Goal: Browse casually: Explore the website without a specific task or goal

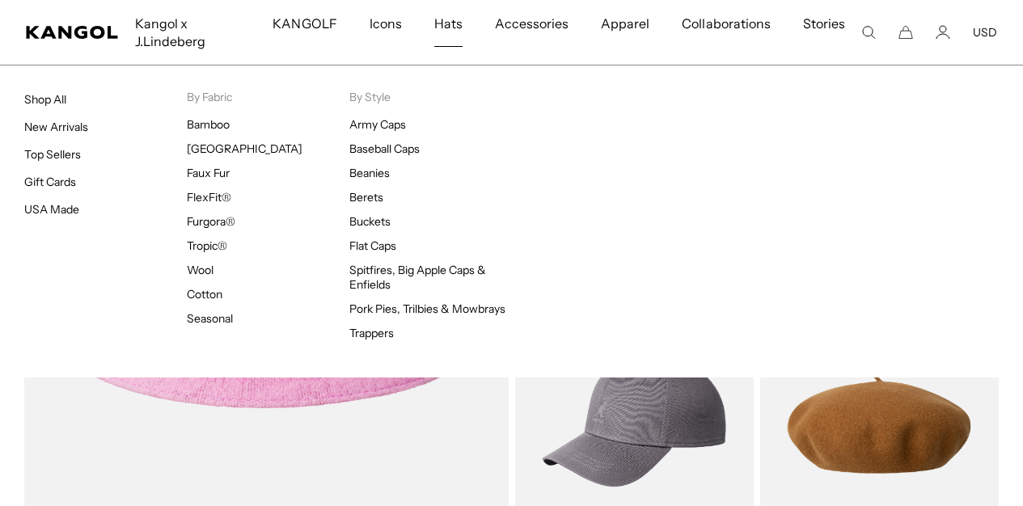
click at [455, 23] on span "Hats" at bounding box center [448, 23] width 28 height 47
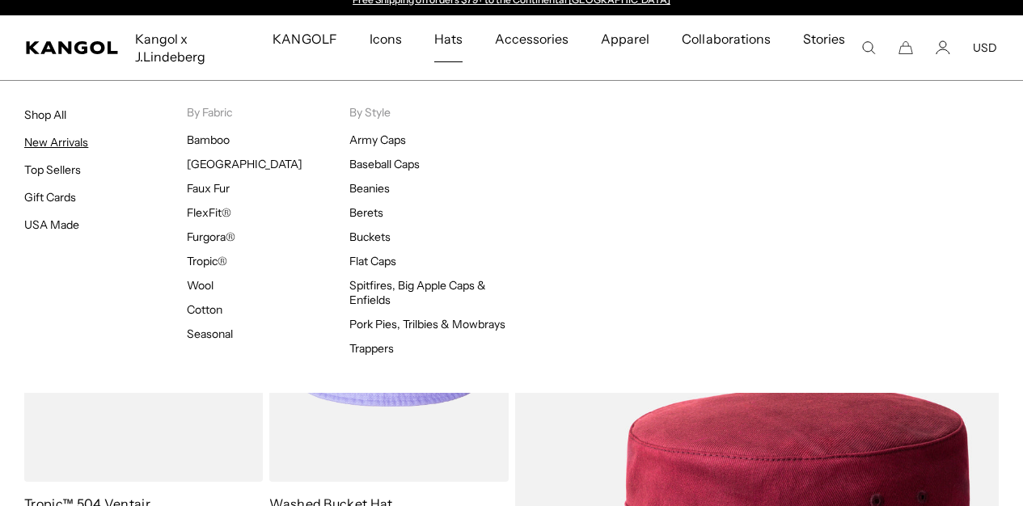
click at [81, 141] on link "New Arrivals" at bounding box center [56, 142] width 64 height 15
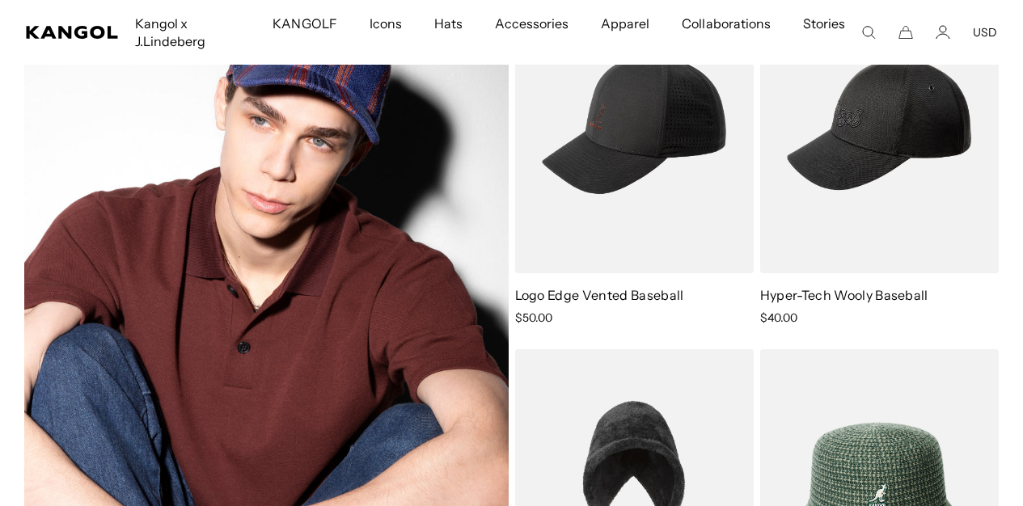
scroll to position [0, 333]
click at [324, 272] on img at bounding box center [266, 321] width 484 height 696
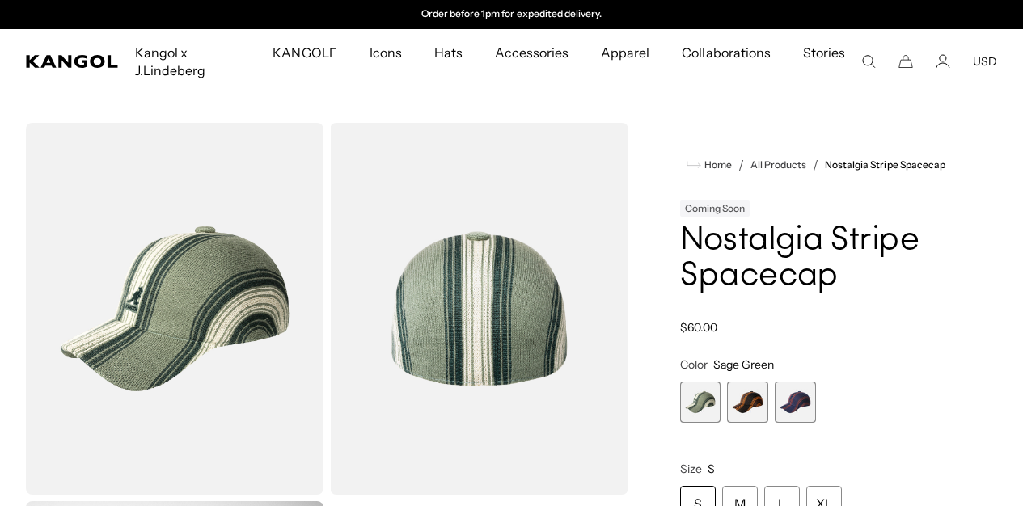
scroll to position [35, 0]
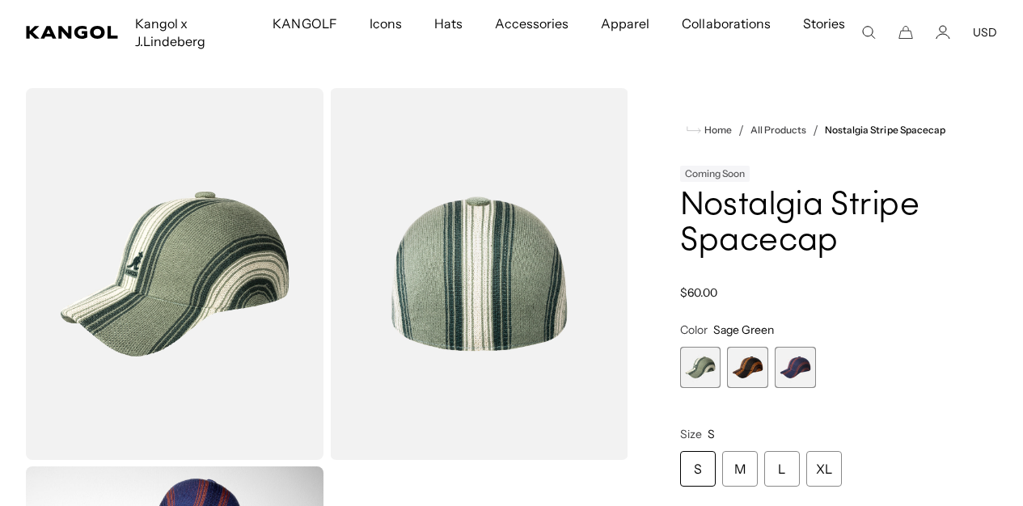
click at [748, 347] on span "2 of 3" at bounding box center [747, 367] width 41 height 41
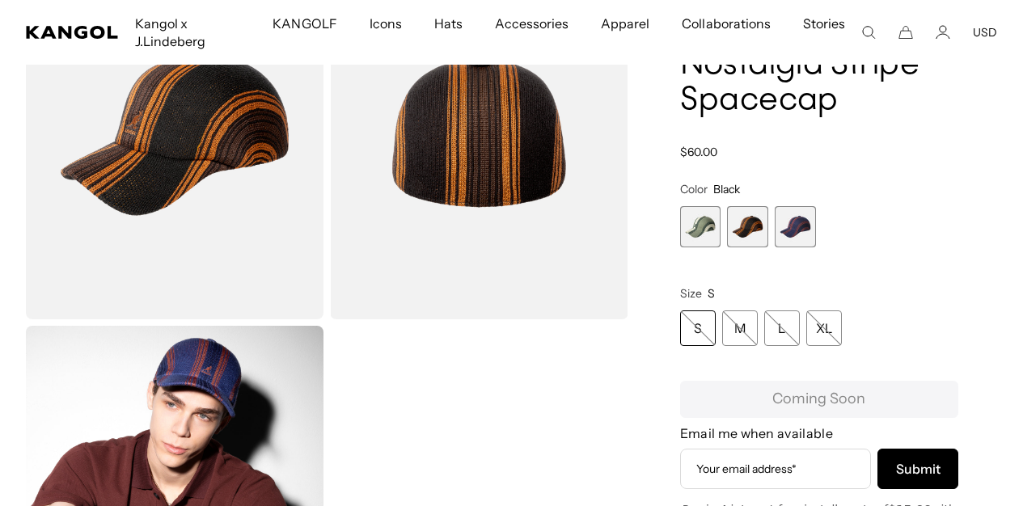
scroll to position [0, 333]
click at [804, 229] on span "3 of 3" at bounding box center [795, 226] width 41 height 41
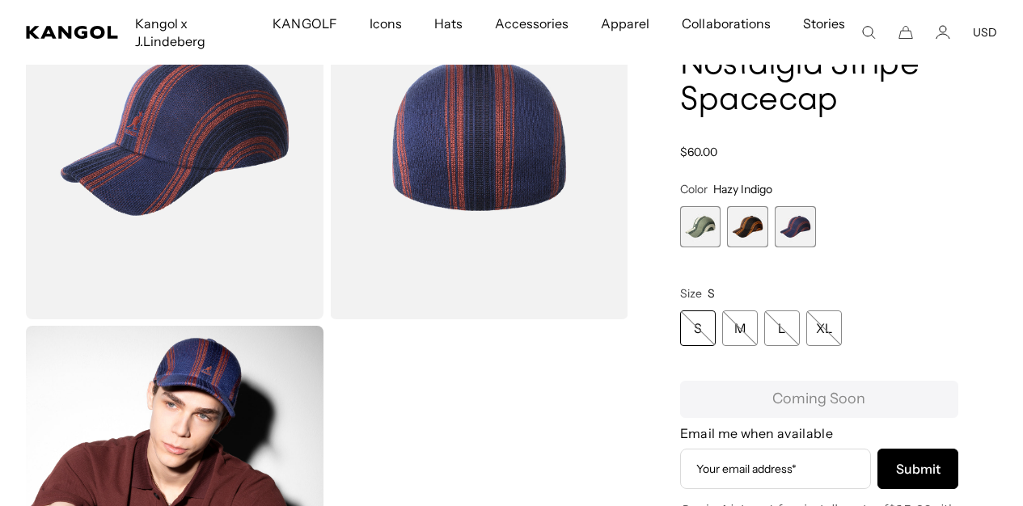
click at [747, 217] on span "2 of 3" at bounding box center [747, 226] width 41 height 41
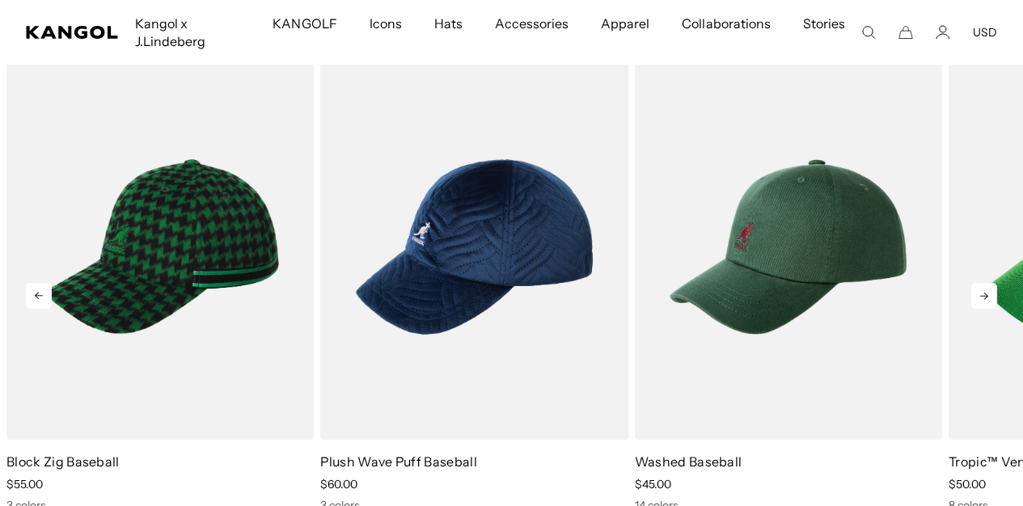
click at [994, 309] on icon at bounding box center [984, 296] width 26 height 26
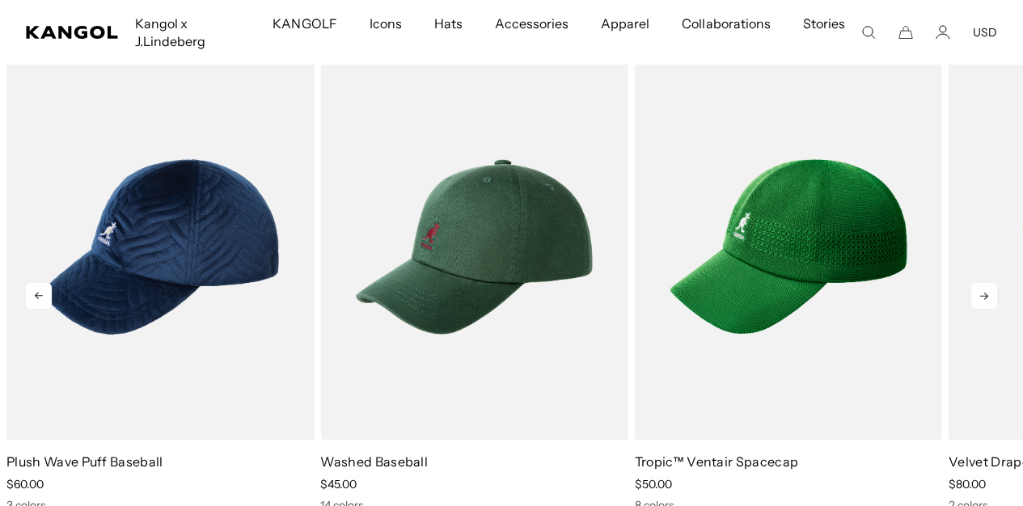
click at [987, 309] on icon at bounding box center [984, 296] width 26 height 26
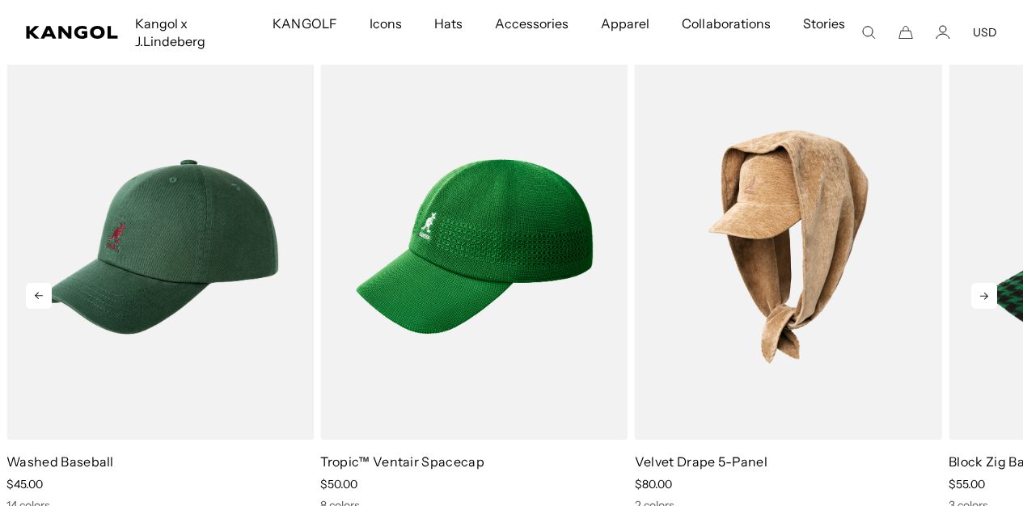
click at [987, 309] on icon at bounding box center [984, 296] width 26 height 26
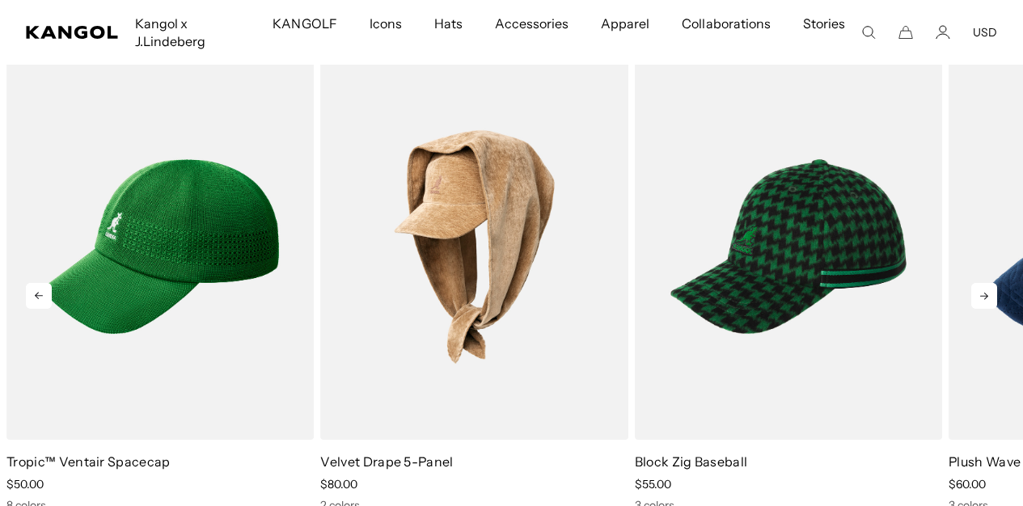
click at [987, 309] on icon at bounding box center [984, 296] width 26 height 26
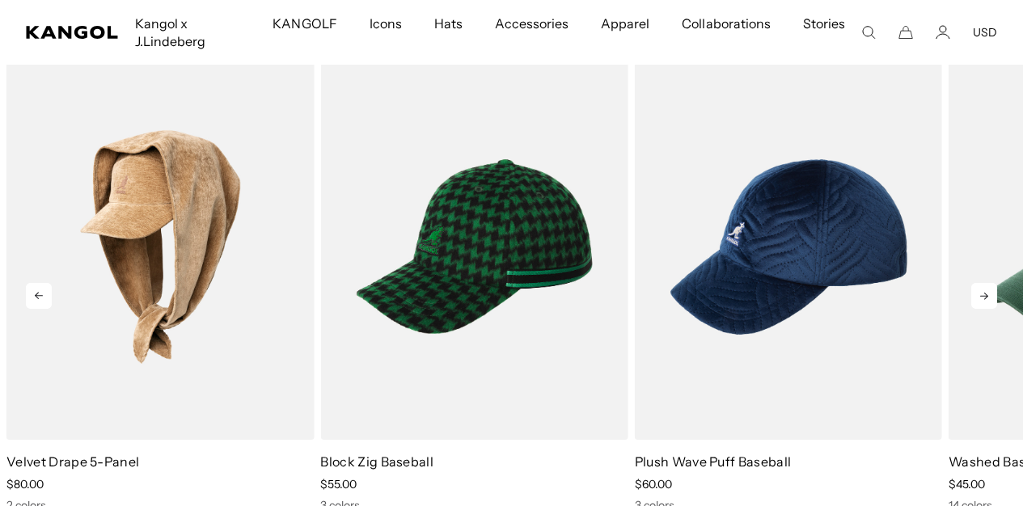
click at [987, 309] on icon at bounding box center [984, 296] width 26 height 26
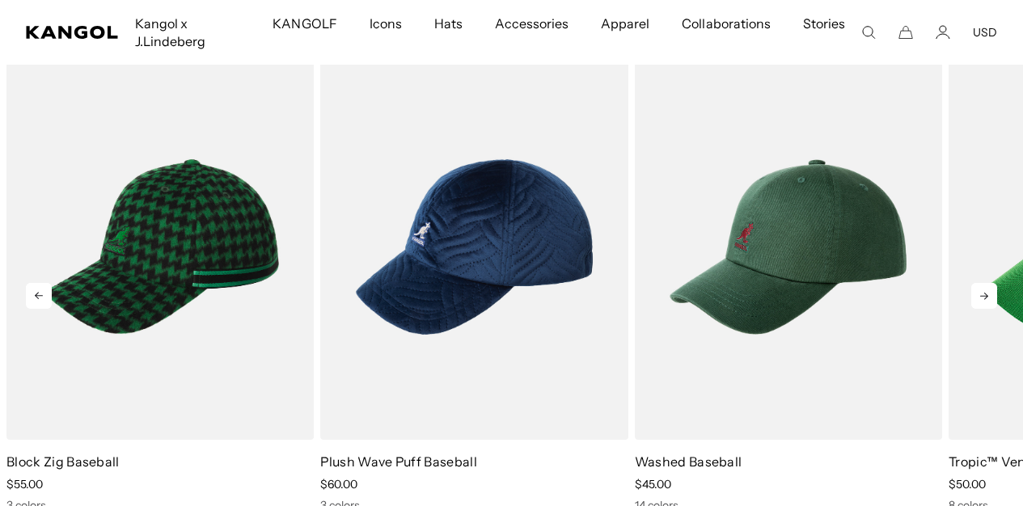
click at [987, 309] on icon at bounding box center [984, 296] width 26 height 26
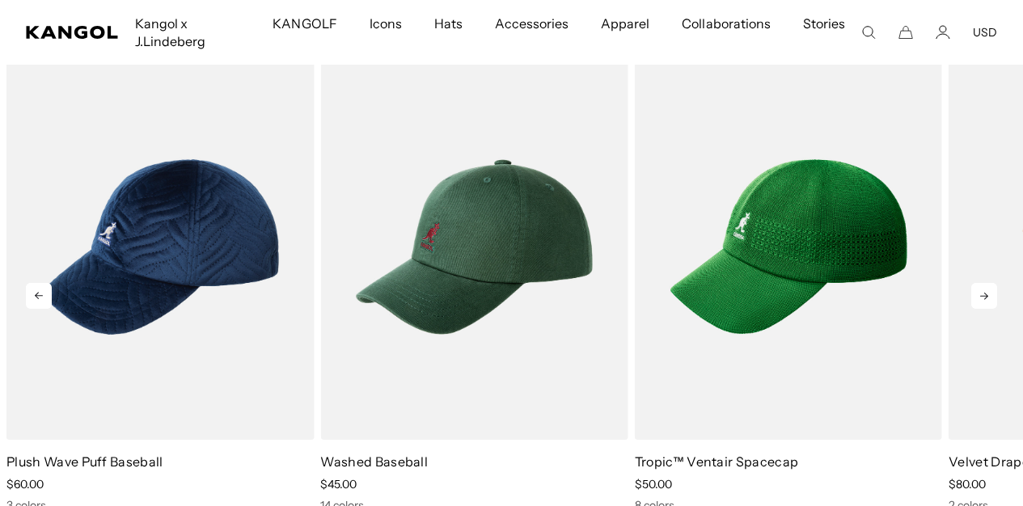
scroll to position [1006, 0]
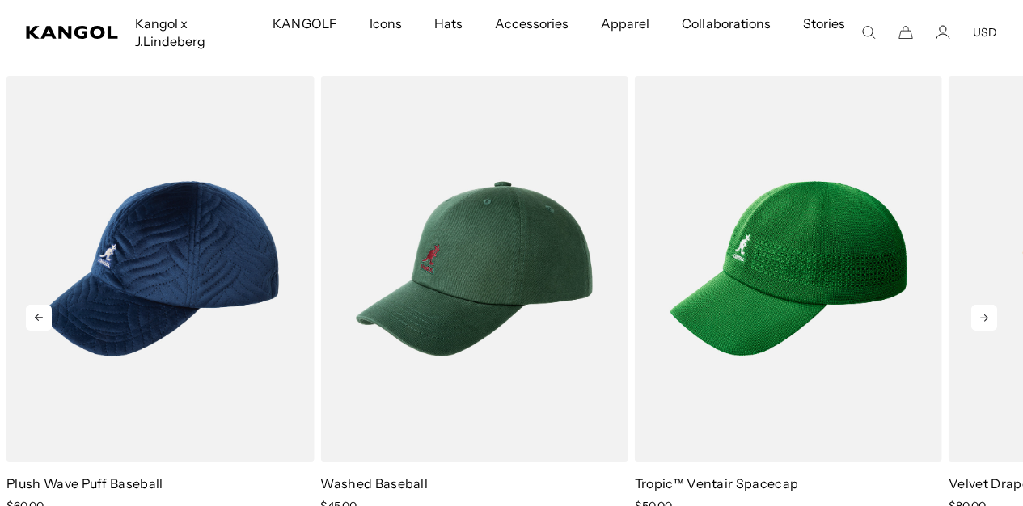
click at [987, 315] on icon at bounding box center [984, 318] width 26 height 26
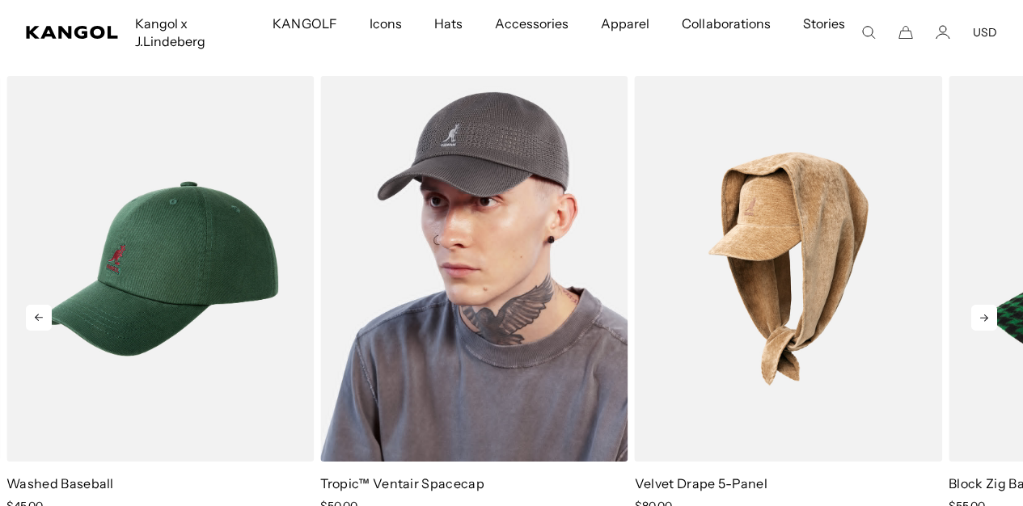
scroll to position [0, 333]
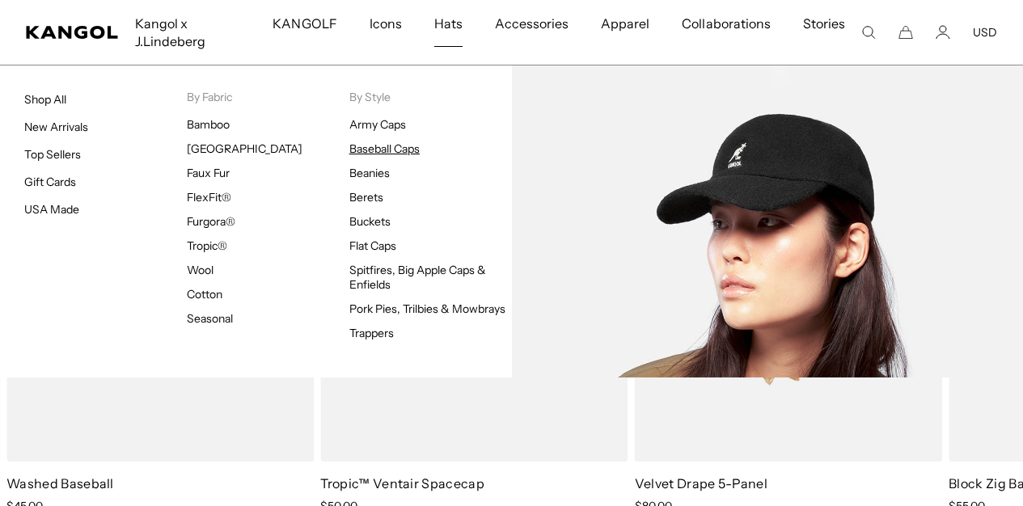
click at [379, 147] on link "Baseball Caps" at bounding box center [384, 148] width 70 height 15
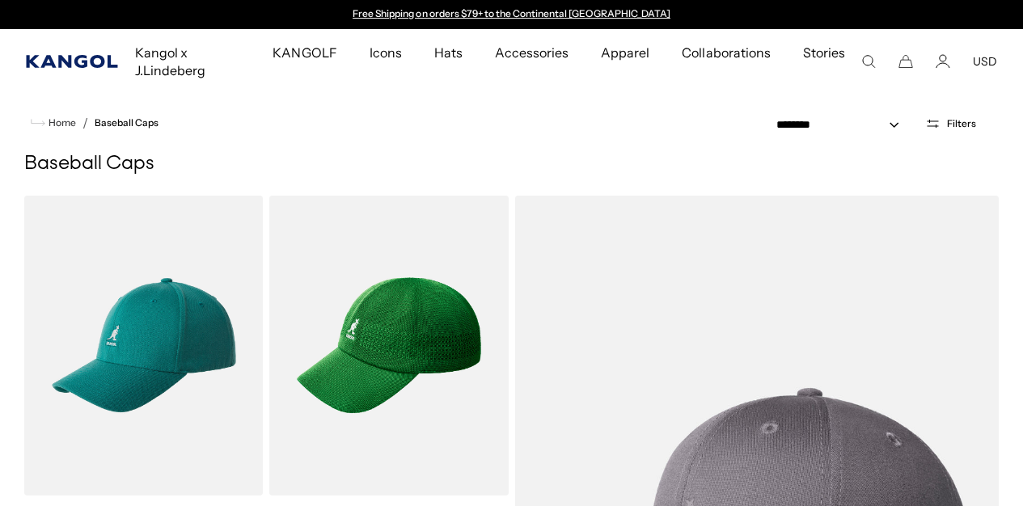
click at [84, 57] on icon "Kangol" at bounding box center [71, 61] width 91 height 13
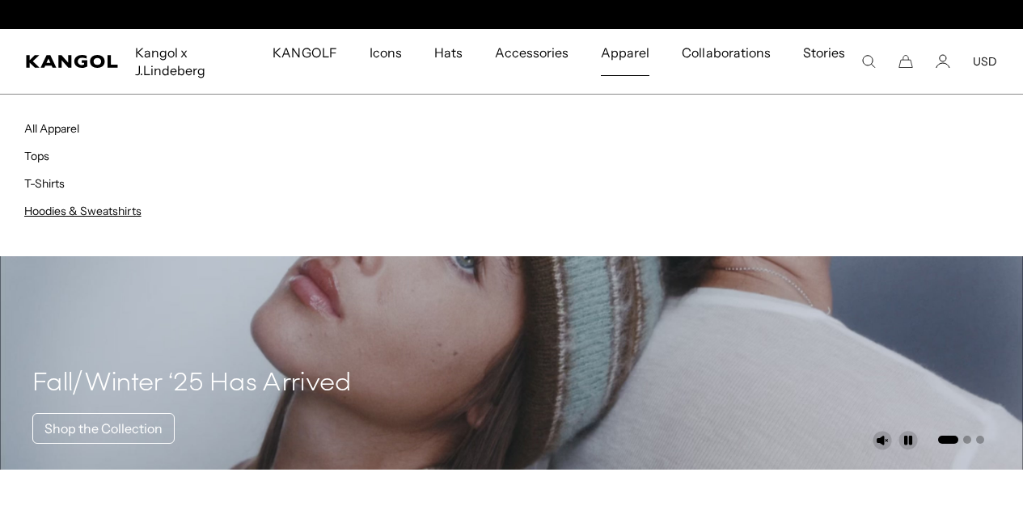
scroll to position [0, 333]
click at [95, 209] on link "Hoodies & Sweatshirts" at bounding box center [82, 211] width 117 height 15
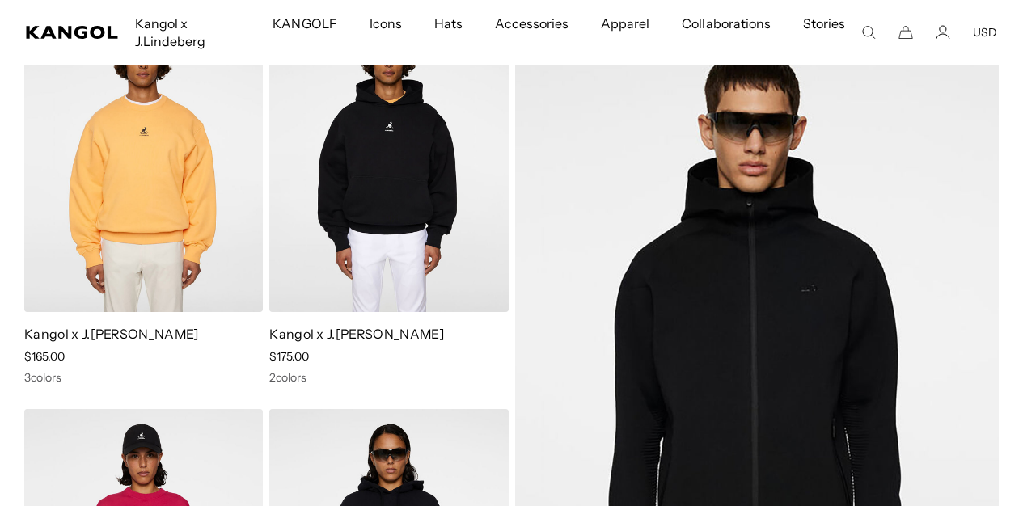
click at [390, 167] on img at bounding box center [388, 162] width 238 height 300
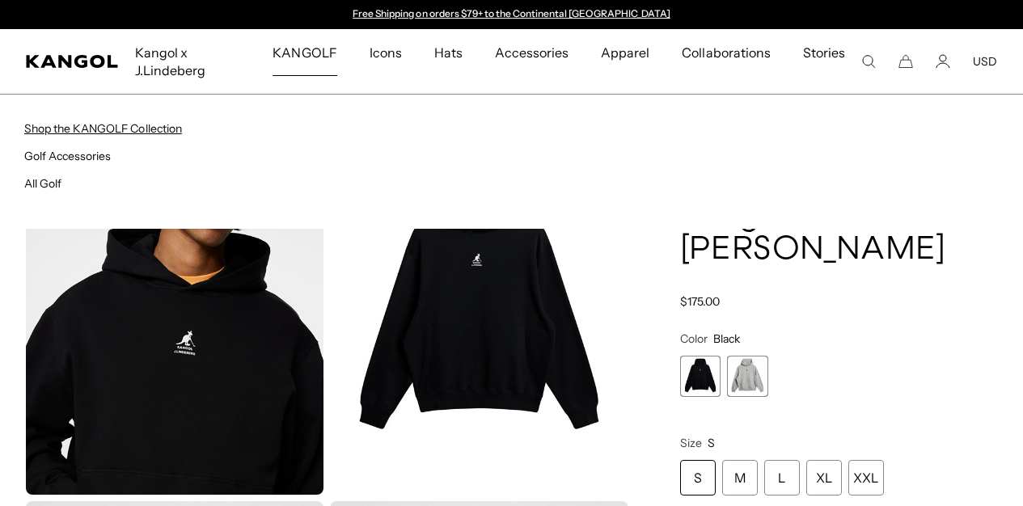
click at [165, 129] on link "Shop the KANGOLF Collection" at bounding box center [103, 128] width 158 height 15
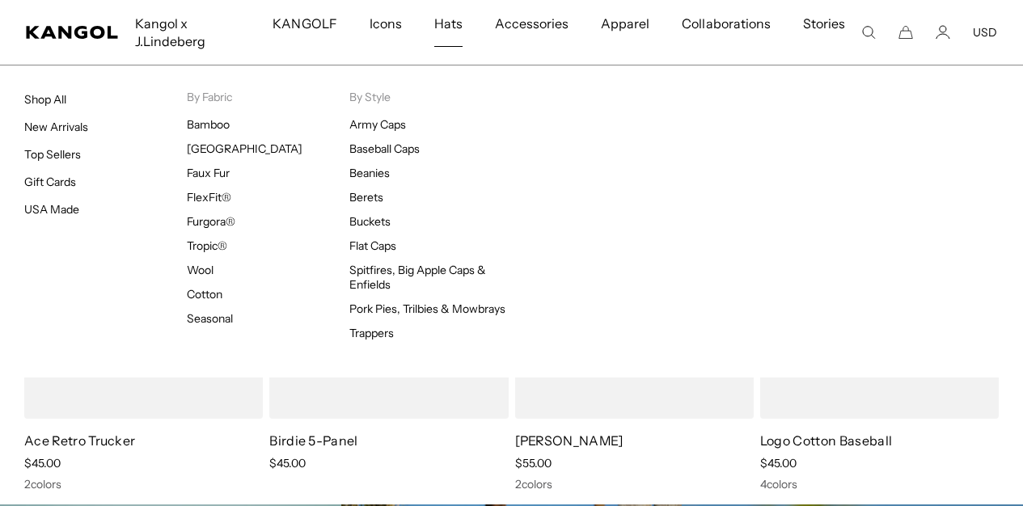
scroll to position [0, 333]
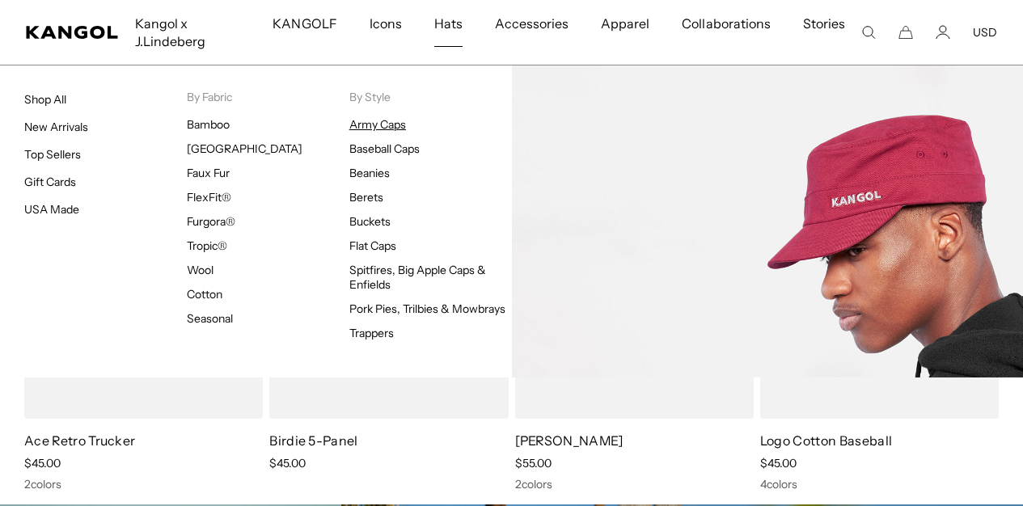
click at [363, 126] on link "Army Caps" at bounding box center [377, 124] width 57 height 15
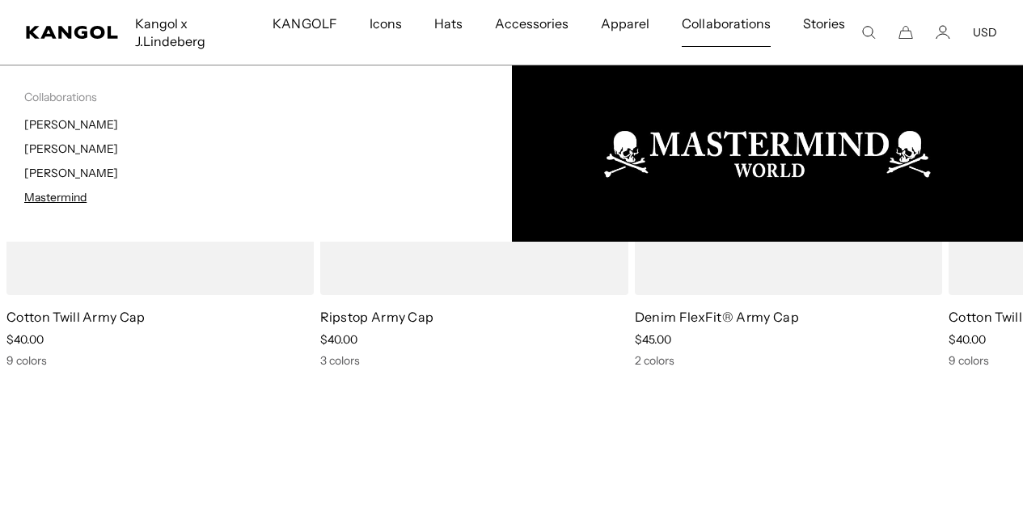
scroll to position [0, 333]
click at [62, 192] on link "Mastermind" at bounding box center [55, 197] width 62 height 15
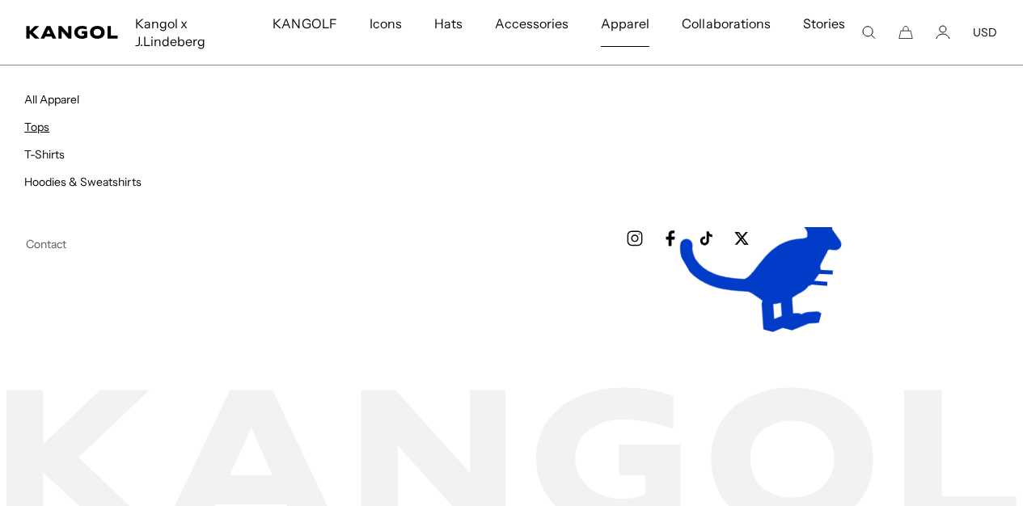
scroll to position [0, 333]
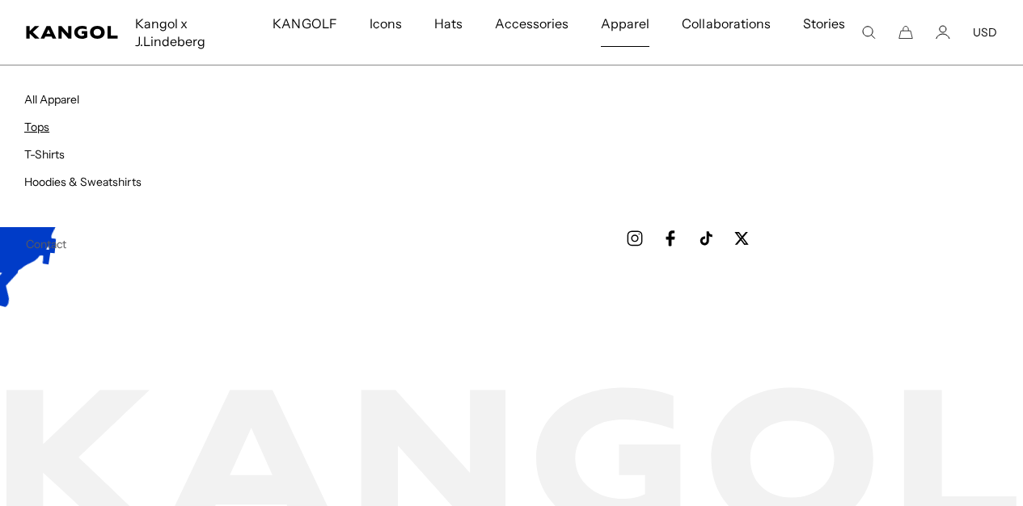
click at [36, 129] on link "Tops" at bounding box center [36, 127] width 25 height 15
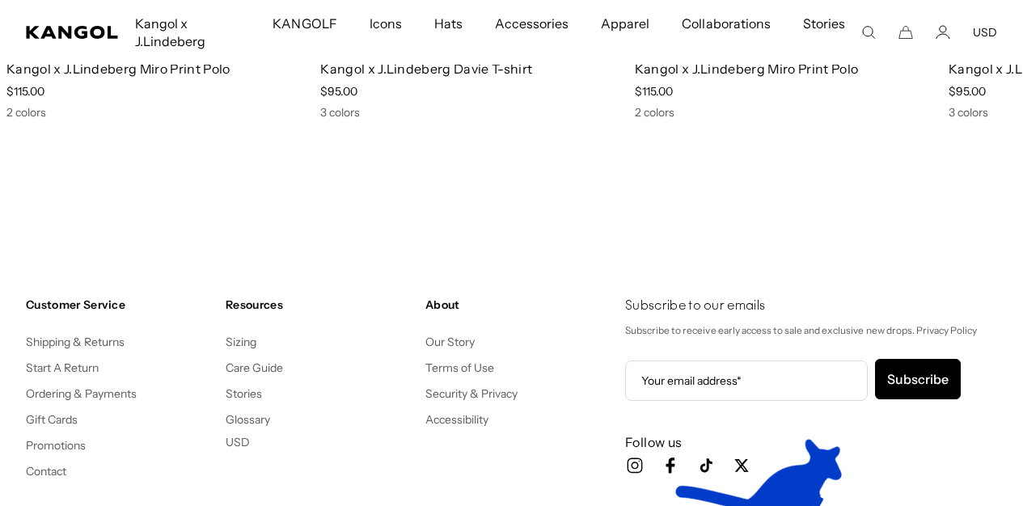
scroll to position [0, 333]
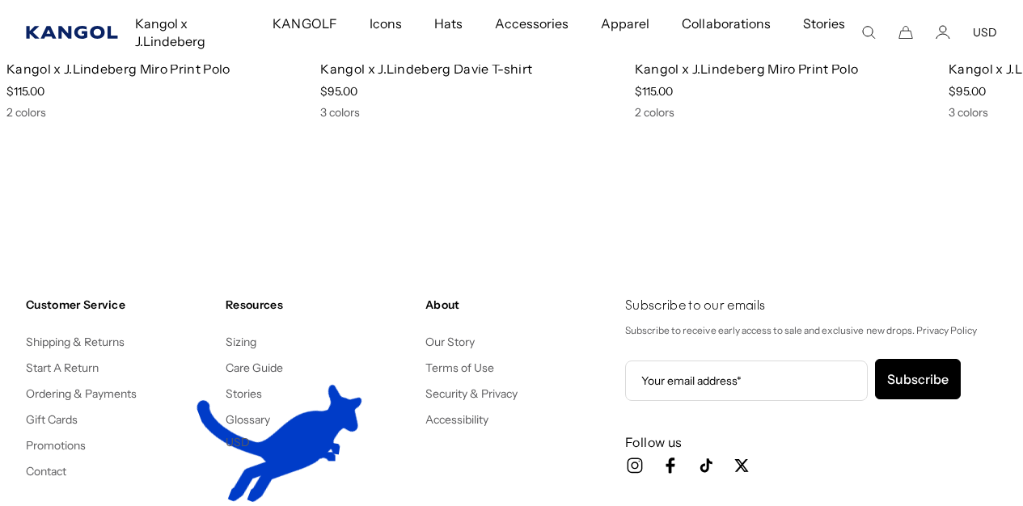
click at [99, 27] on icon "Kangol" at bounding box center [71, 32] width 91 height 13
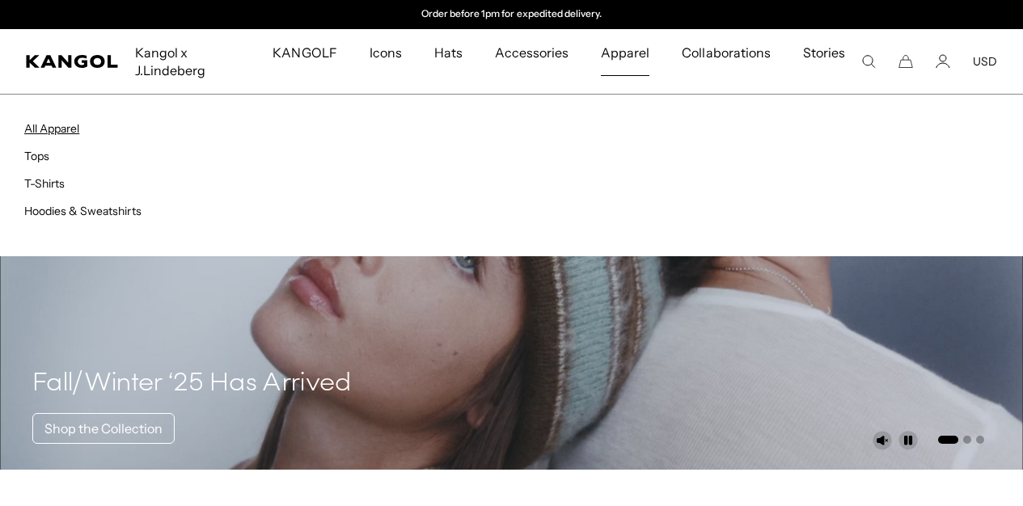
click at [70, 131] on link "All Apparel" at bounding box center [51, 128] width 55 height 15
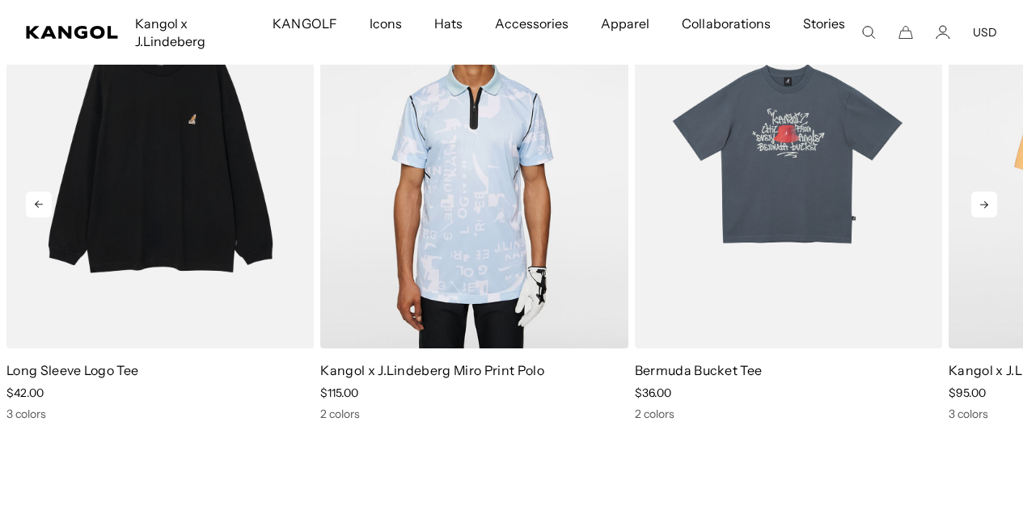
click at [984, 217] on icon at bounding box center [984, 205] width 26 height 26
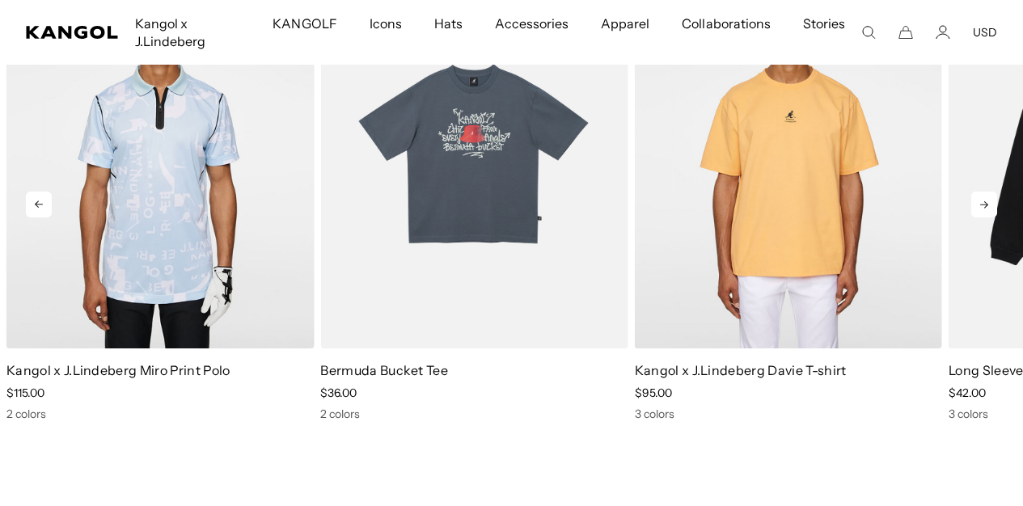
click at [986, 209] on icon at bounding box center [984, 204] width 8 height 7
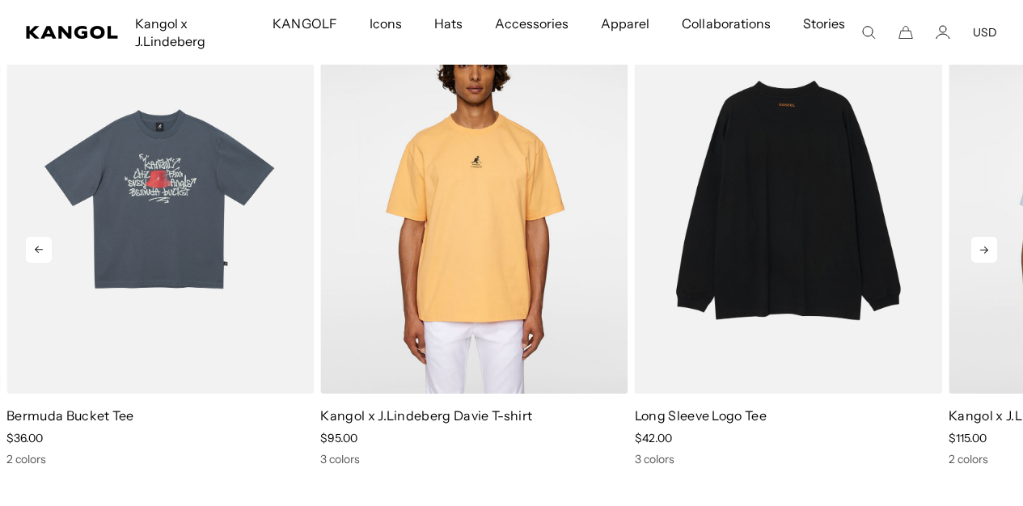
click at [763, 244] on img "1 of 4" at bounding box center [788, 200] width 307 height 386
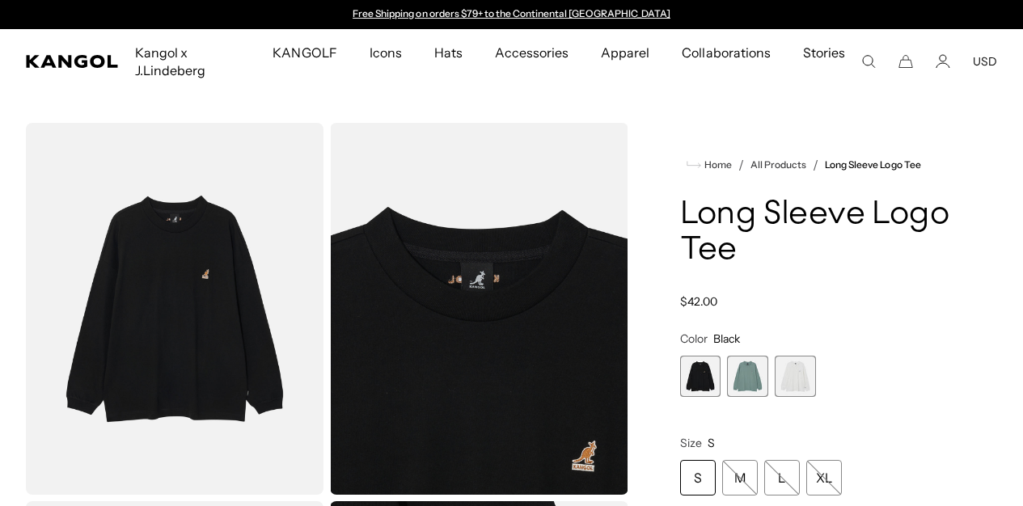
scroll to position [471, 0]
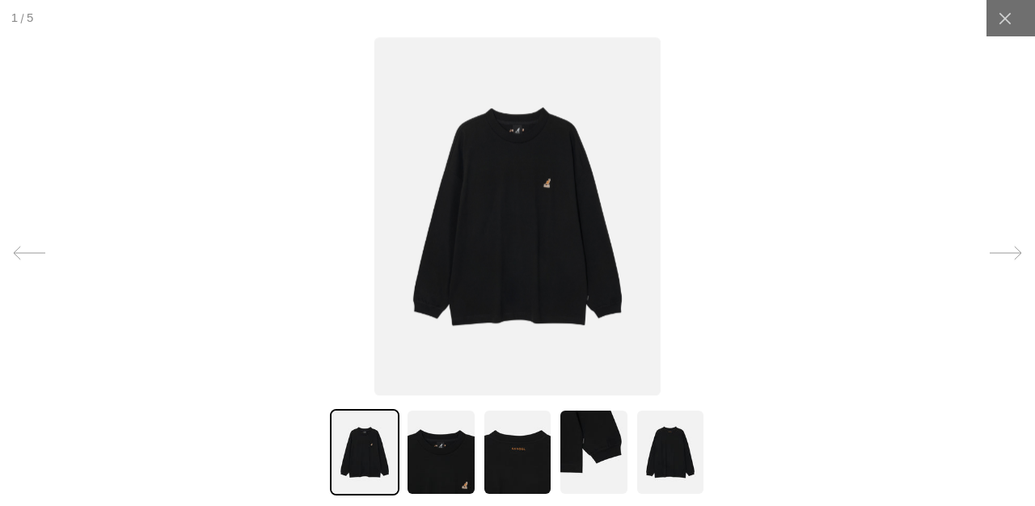
scroll to position [0, 0]
click at [506, 267] on img at bounding box center [517, 217] width 286 height 358
click at [429, 416] on img at bounding box center [441, 452] width 70 height 87
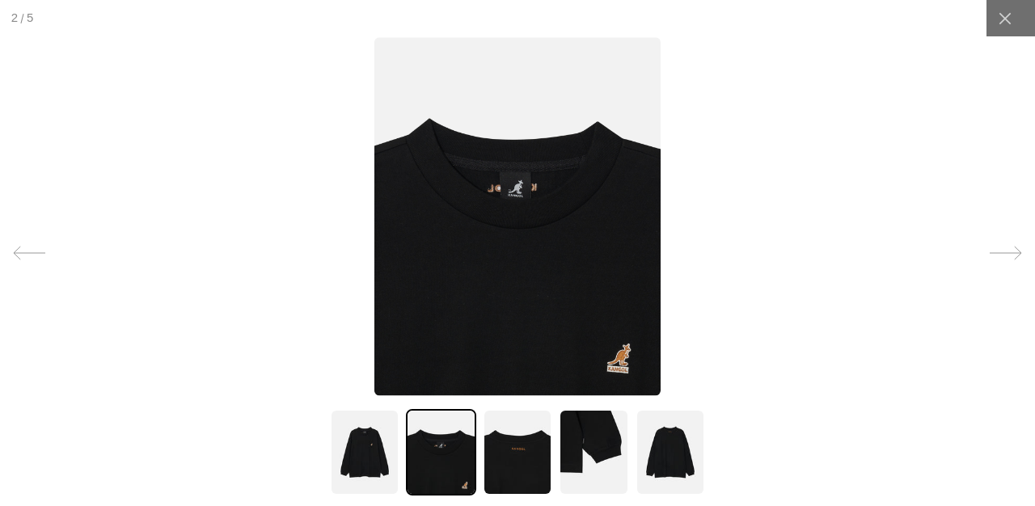
click at [513, 430] on img at bounding box center [518, 452] width 70 height 87
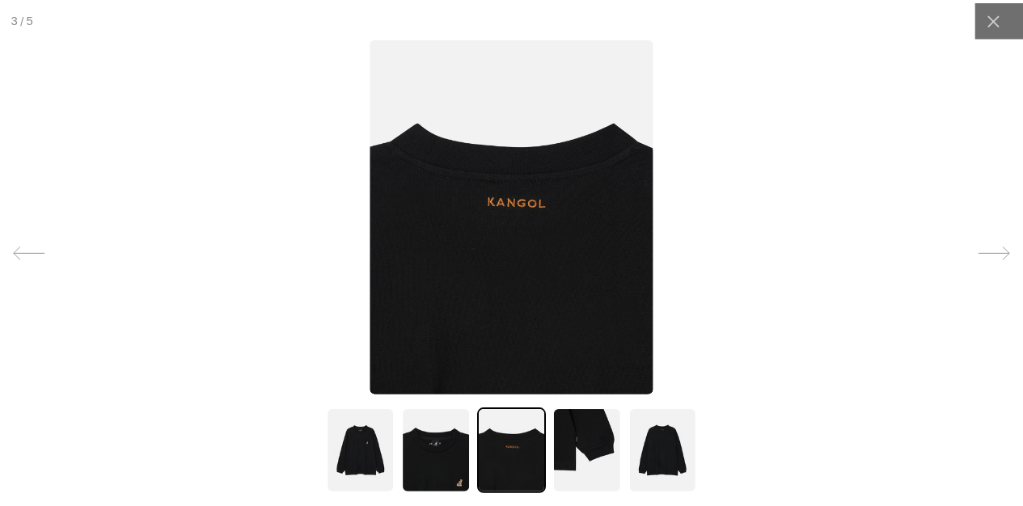
scroll to position [0, 0]
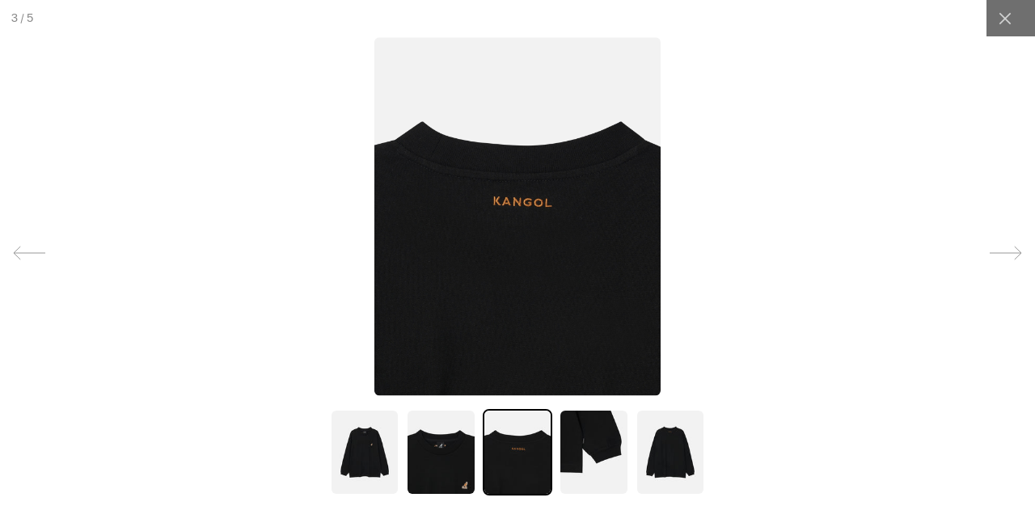
click at [600, 399] on div at bounding box center [517, 253] width 1035 height 506
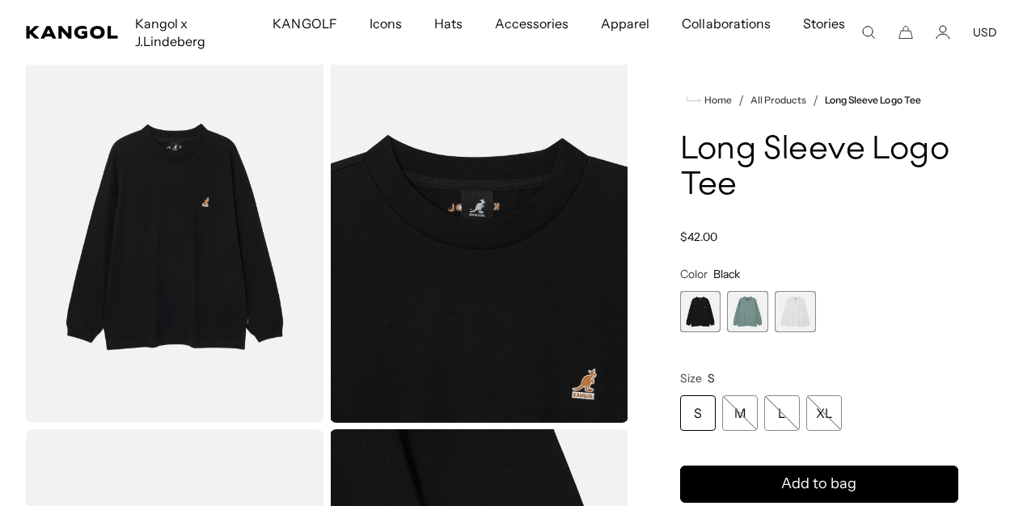
click at [767, 264] on product-info "Home / All Products / Long Sleeve Logo Tee Long Sleeve Logo Tee Regular price $…" at bounding box center [819, 397] width 278 height 612
click at [776, 268] on fieldset "Color Black Previous Next Black Variant sold out or unavailable Turf Green Vari…" at bounding box center [819, 299] width 278 height 65
click at [809, 384] on div "Size S S M L XL" at bounding box center [819, 401] width 278 height 60
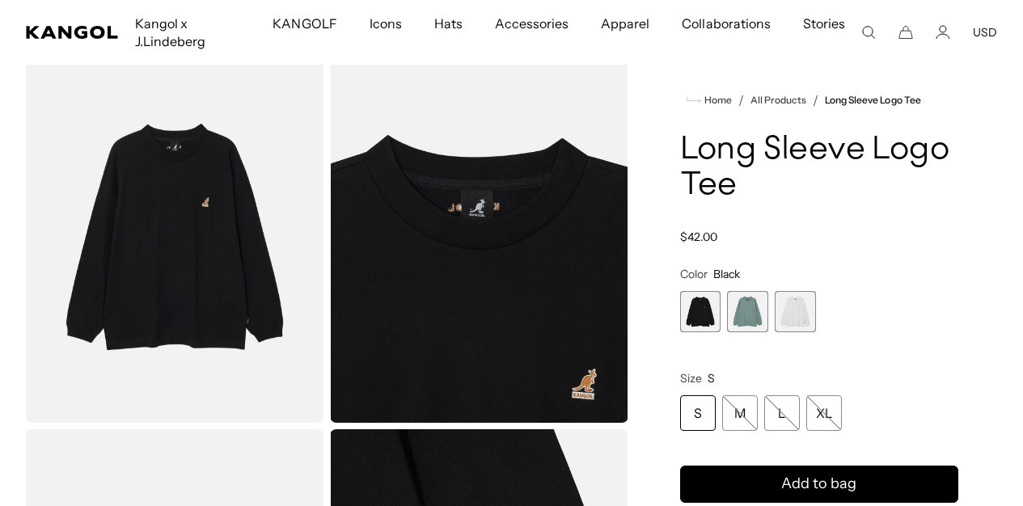
click at [801, 369] on variant-selects "Color Black Previous Next Black Variant sold out or unavailable Turf Green Vari…" at bounding box center [819, 349] width 278 height 164
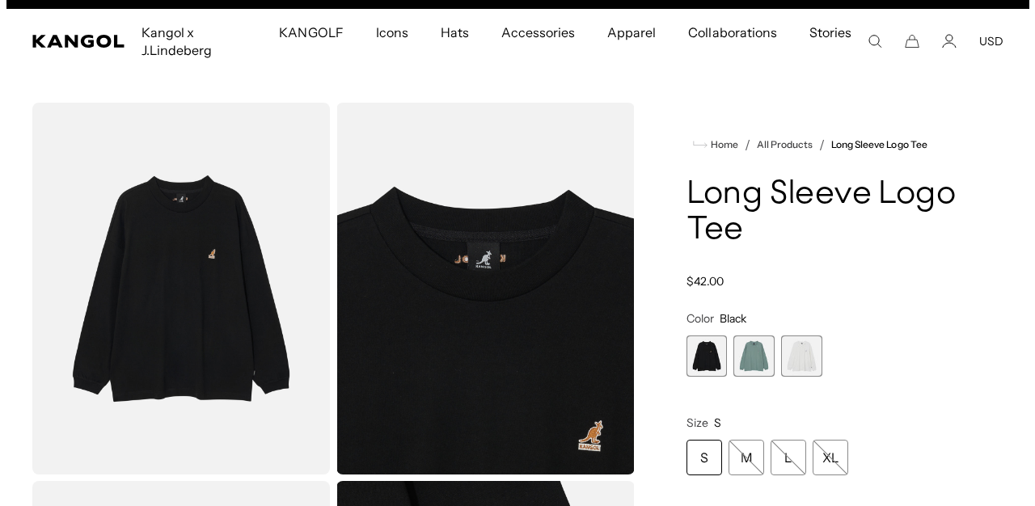
scroll to position [24, 0]
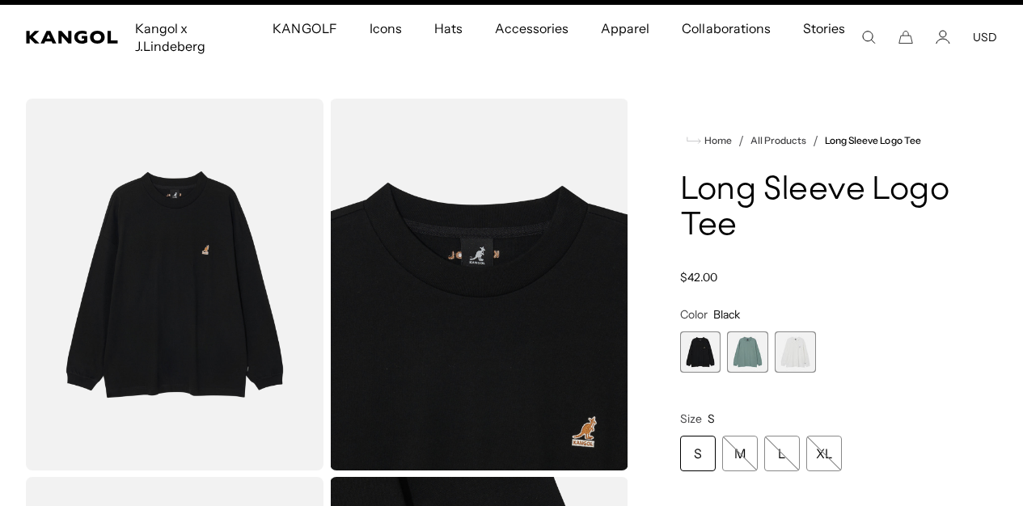
click at [514, 253] on img "Gallery Viewer" at bounding box center [479, 285] width 298 height 372
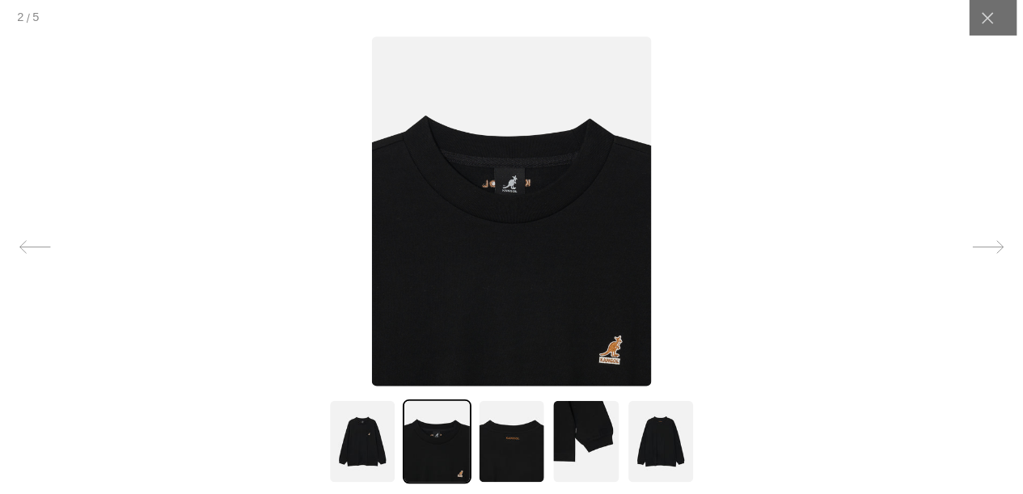
scroll to position [129, 0]
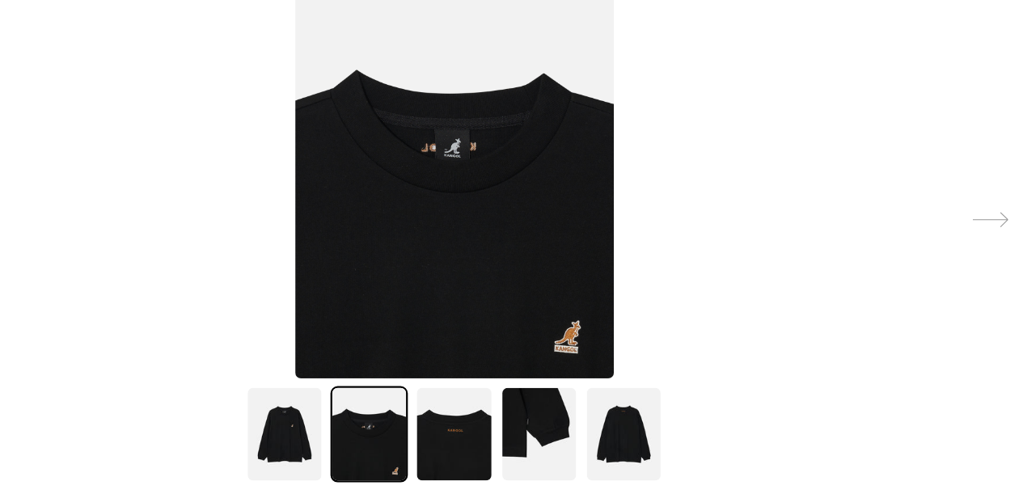
click at [629, 397] on img at bounding box center [664, 440] width 70 height 87
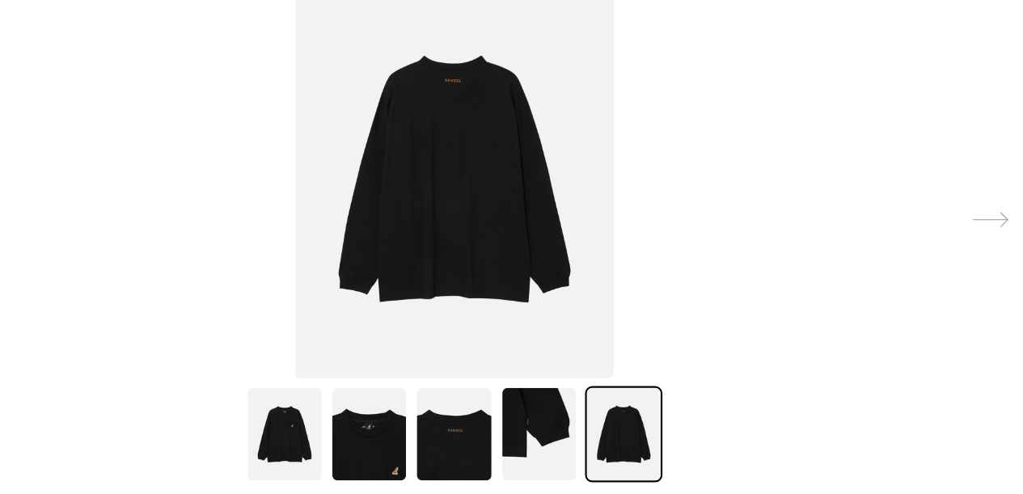
click at [629, 397] on img at bounding box center [664, 440] width 70 height 87
click at [553, 397] on img at bounding box center [588, 440] width 70 height 87
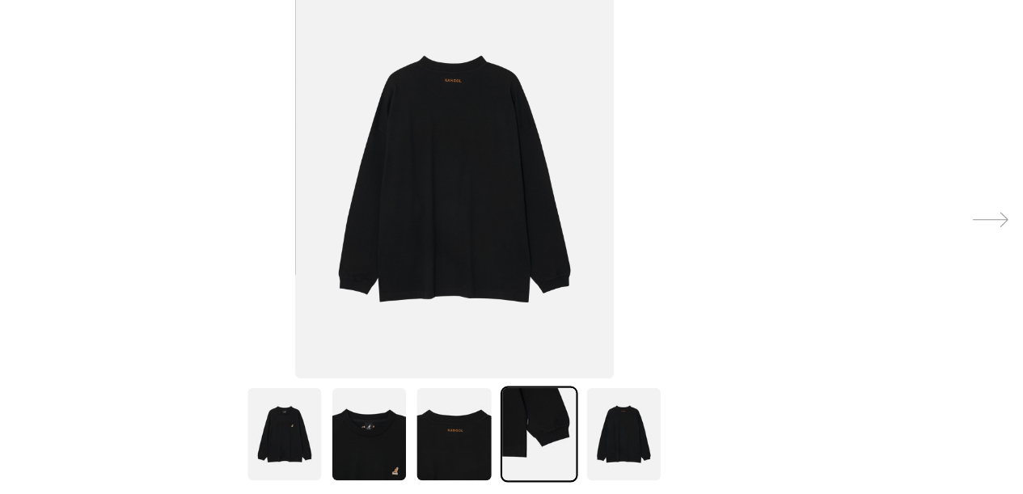
click at [553, 397] on img at bounding box center [588, 440] width 70 height 87
click at [476, 397] on img at bounding box center [511, 440] width 70 height 87
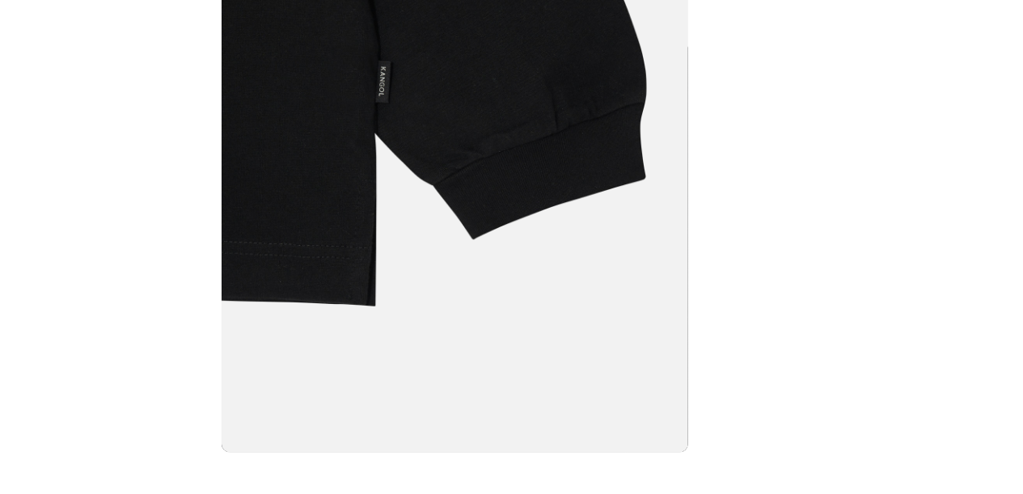
click at [302, 206] on img at bounding box center [511, 193] width 419 height 525
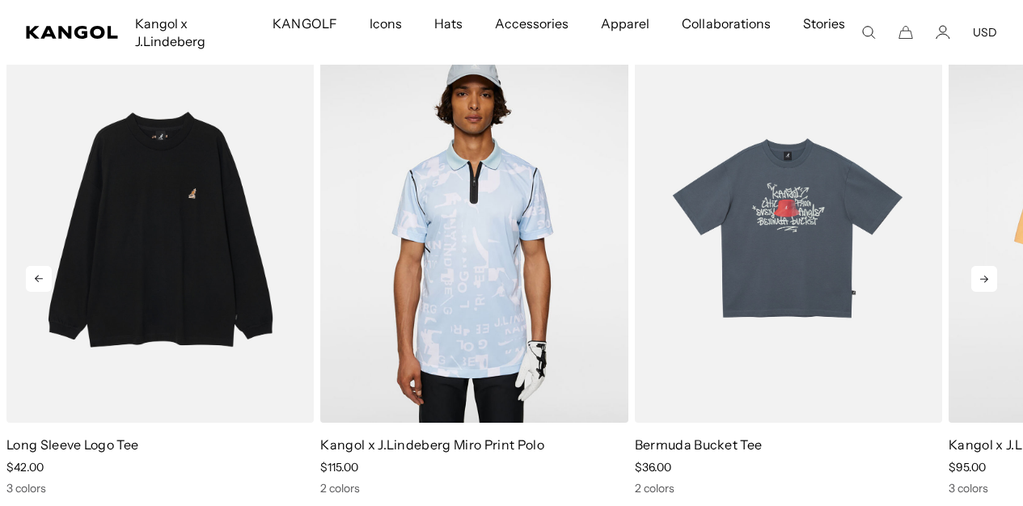
click at [985, 283] on icon at bounding box center [984, 279] width 8 height 7
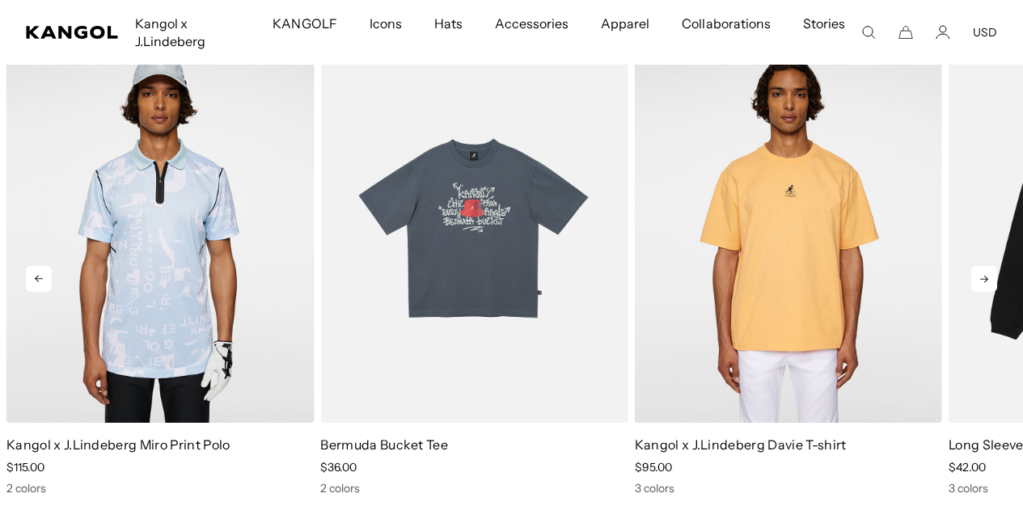
scroll to position [0, 333]
click at [985, 292] on icon at bounding box center [984, 279] width 26 height 26
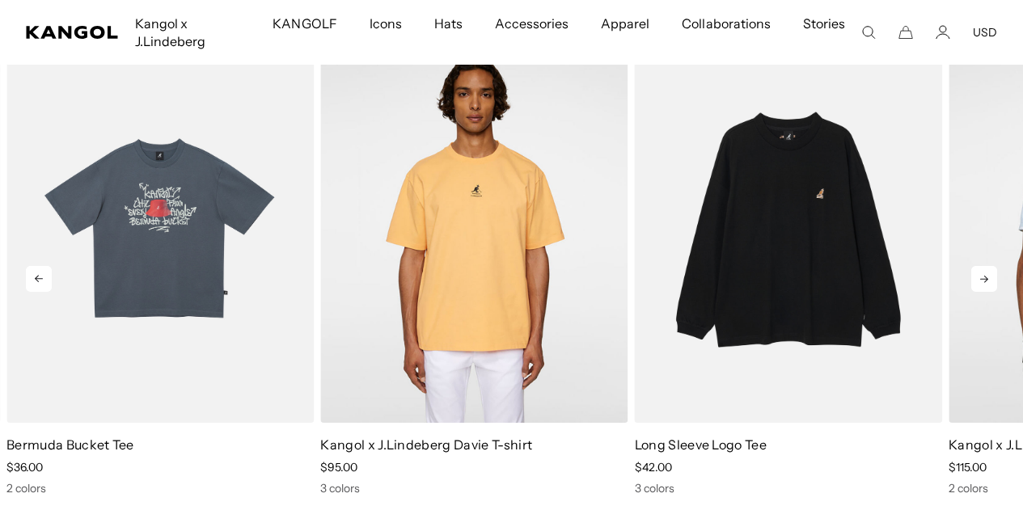
scroll to position [0, 0]
click at [986, 283] on icon at bounding box center [984, 279] width 8 height 7
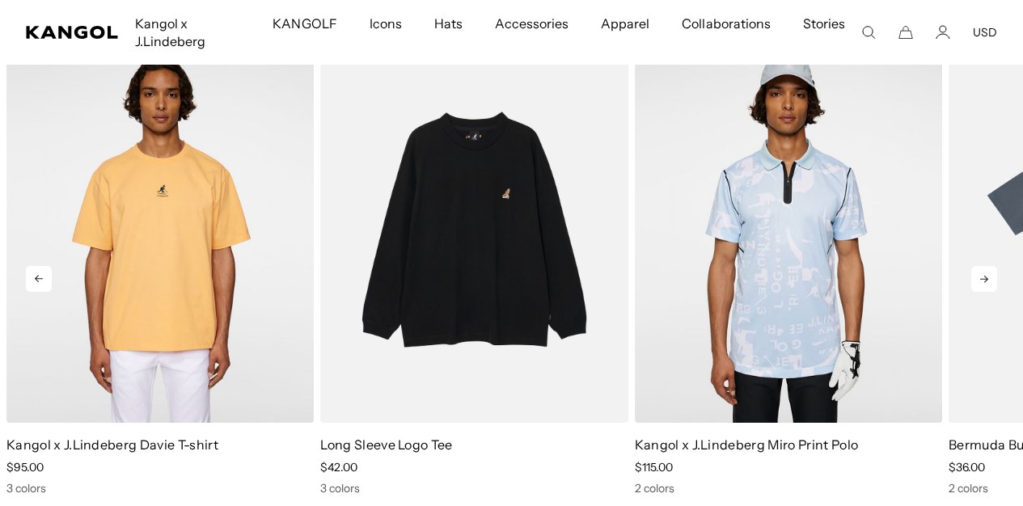
click at [986, 283] on icon at bounding box center [984, 279] width 8 height 7
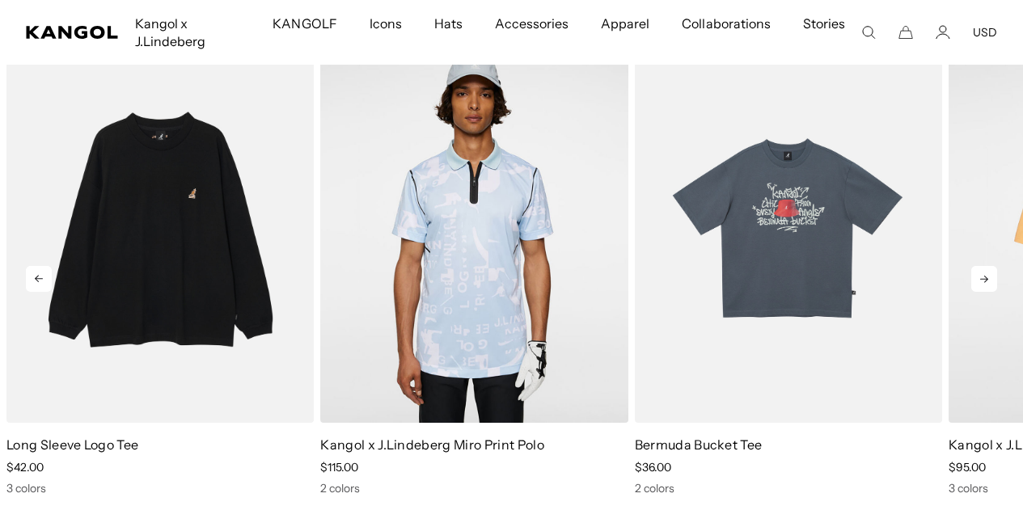
click at [986, 283] on icon at bounding box center [984, 279] width 8 height 7
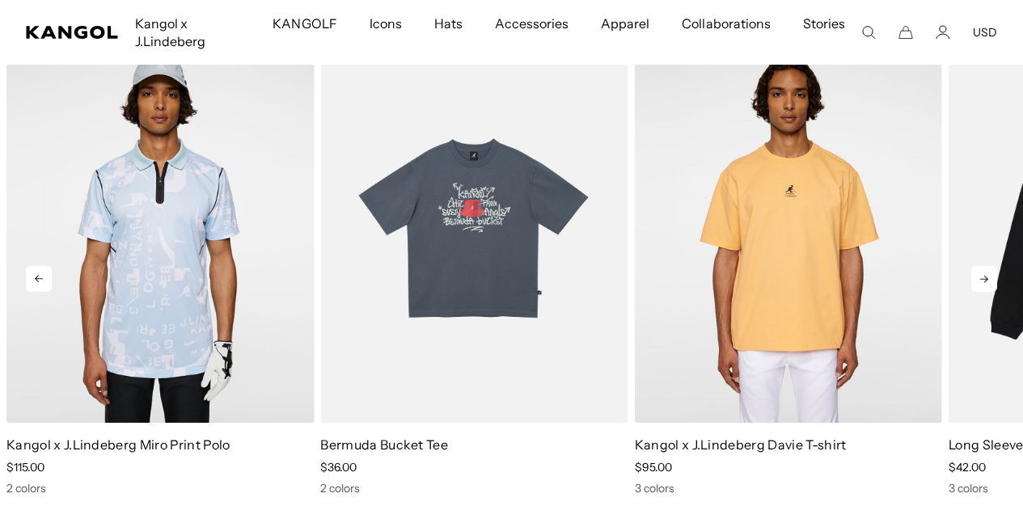
click at [986, 283] on icon at bounding box center [984, 279] width 8 height 7
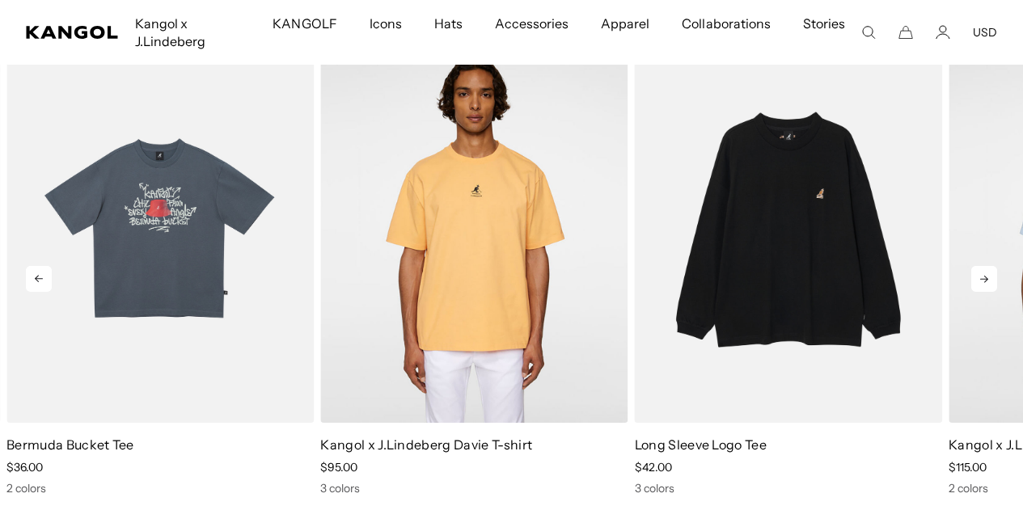
click at [986, 283] on icon at bounding box center [984, 279] width 8 height 7
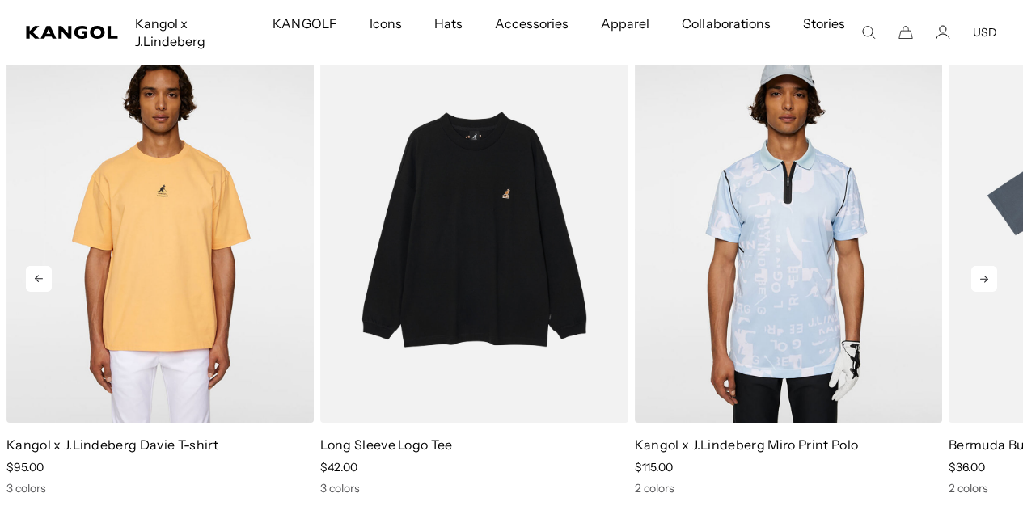
click at [986, 283] on icon at bounding box center [984, 279] width 8 height 7
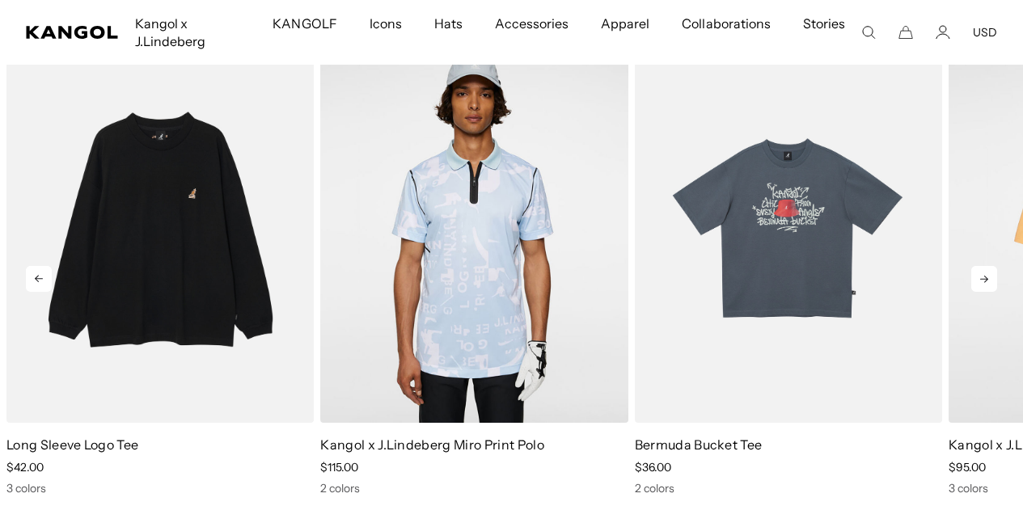
click at [988, 292] on icon at bounding box center [984, 279] width 26 height 26
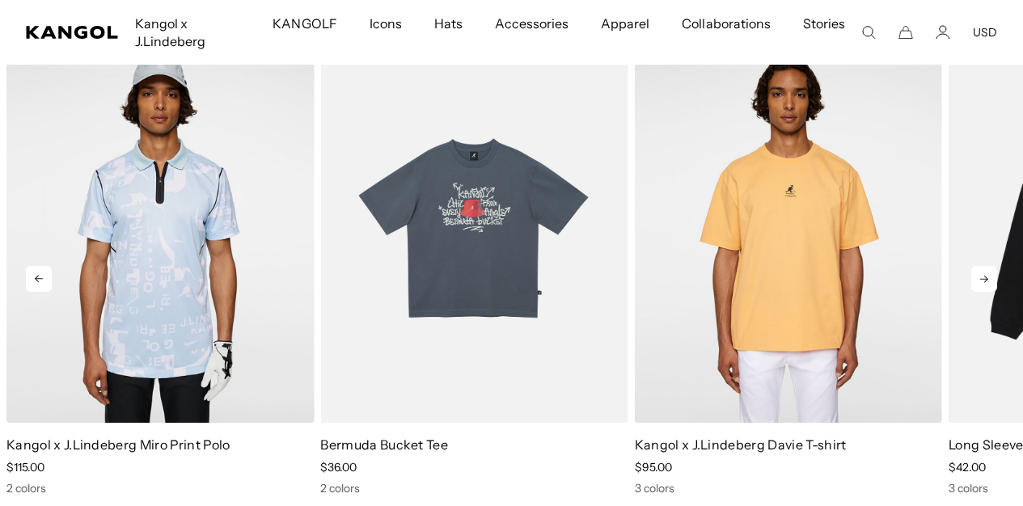
scroll to position [0, 333]
click at [988, 292] on icon at bounding box center [984, 279] width 26 height 26
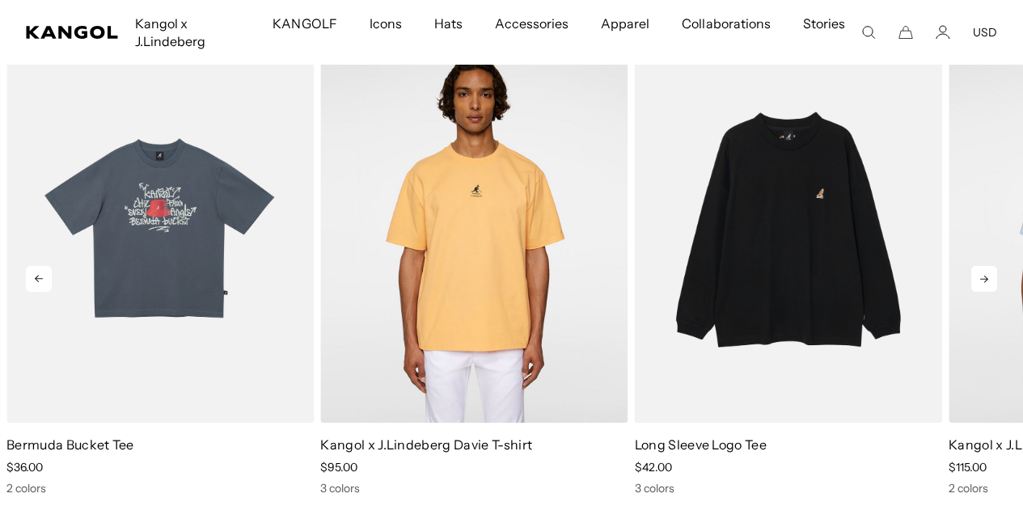
scroll to position [0, 0]
click at [989, 292] on icon at bounding box center [984, 279] width 26 height 26
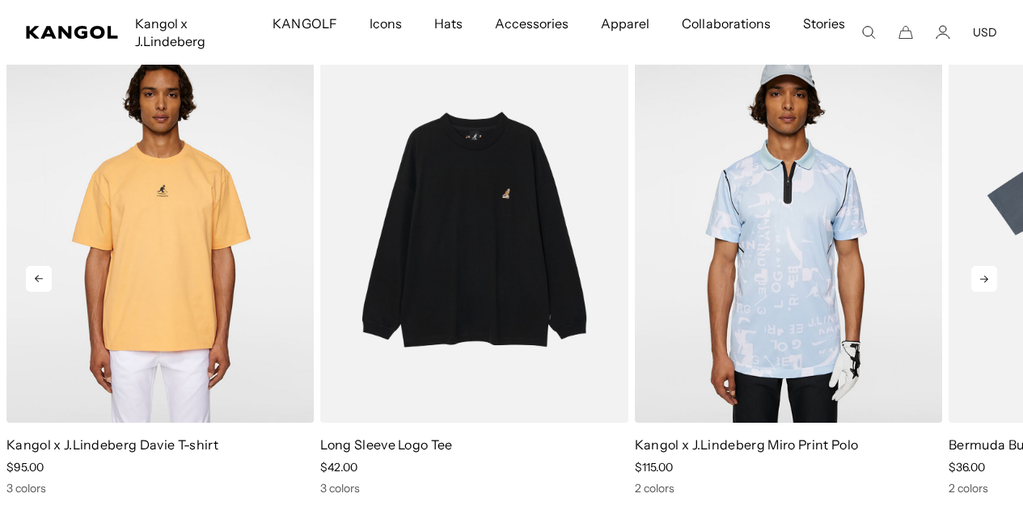
click at [989, 292] on icon at bounding box center [984, 279] width 26 height 26
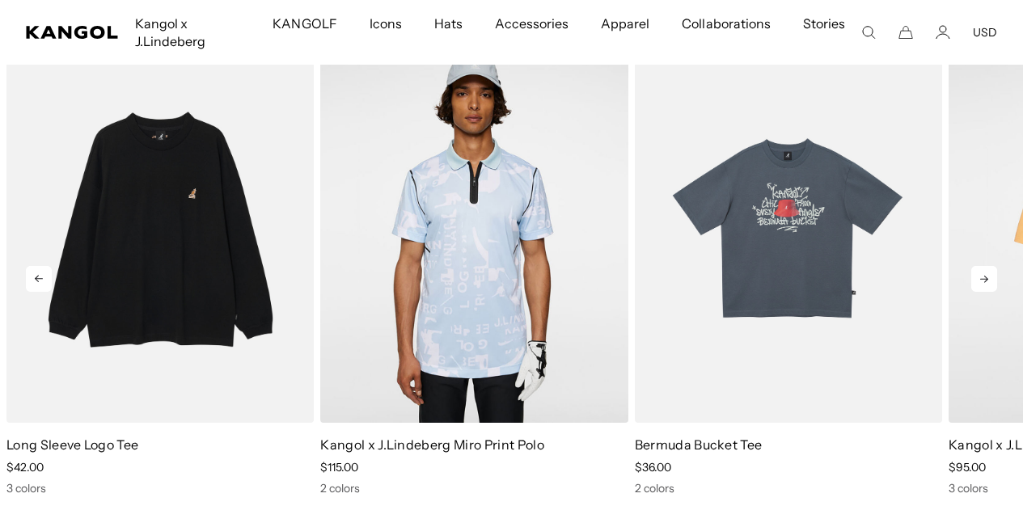
click at [989, 292] on icon at bounding box center [984, 279] width 26 height 26
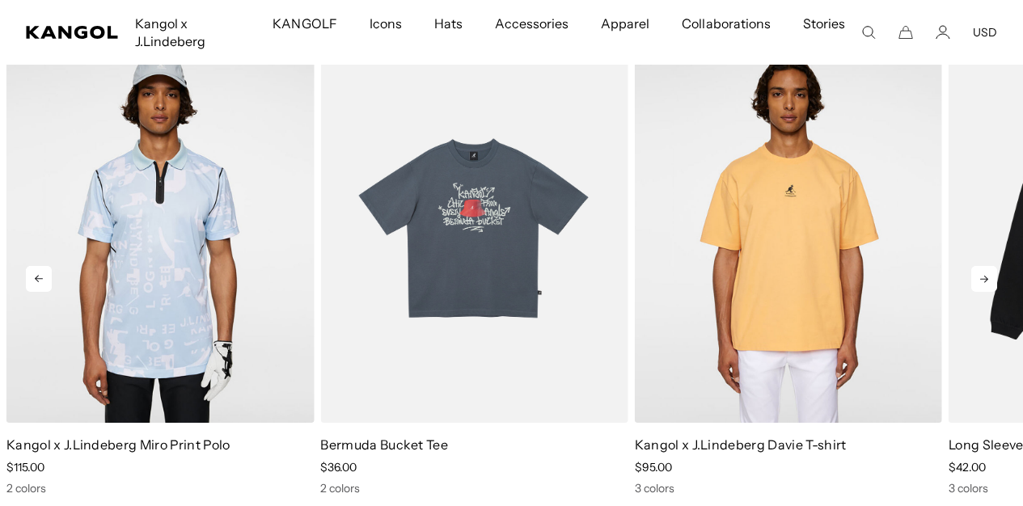
click at [989, 292] on icon at bounding box center [984, 279] width 26 height 26
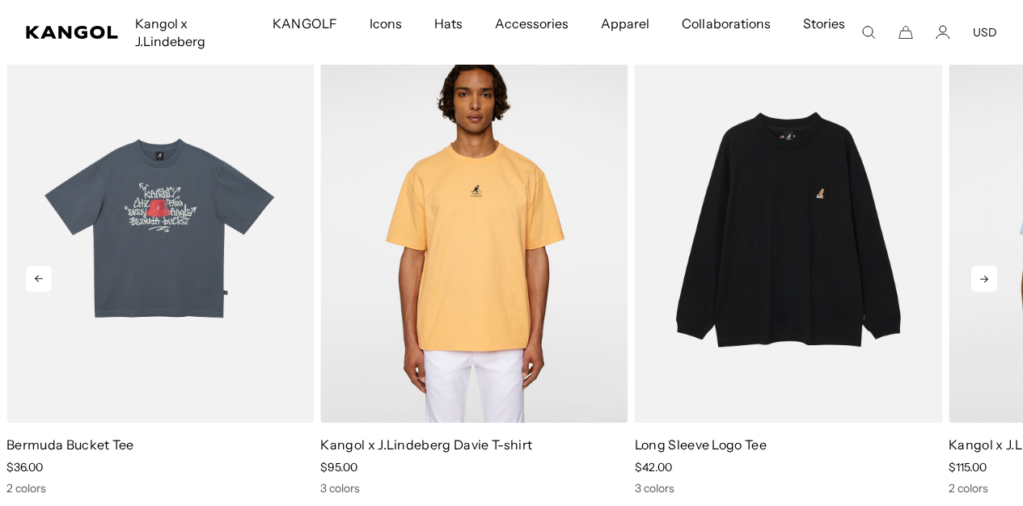
scroll to position [0, 333]
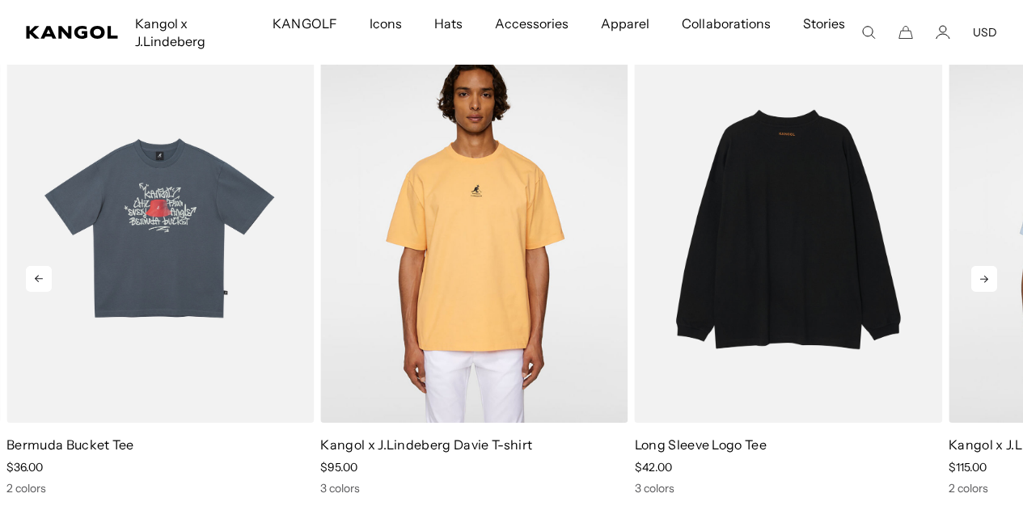
click at [800, 271] on img "1 of 4" at bounding box center [788, 229] width 307 height 386
